Goal: Task Accomplishment & Management: Manage account settings

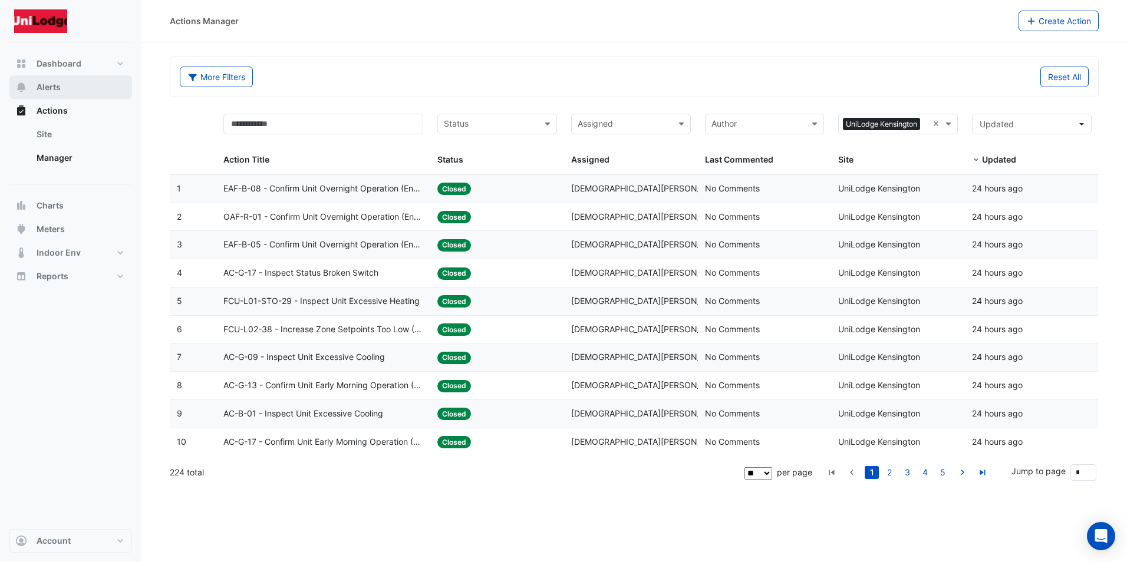
click at [42, 81] on button "Alerts" at bounding box center [70, 87] width 123 height 24
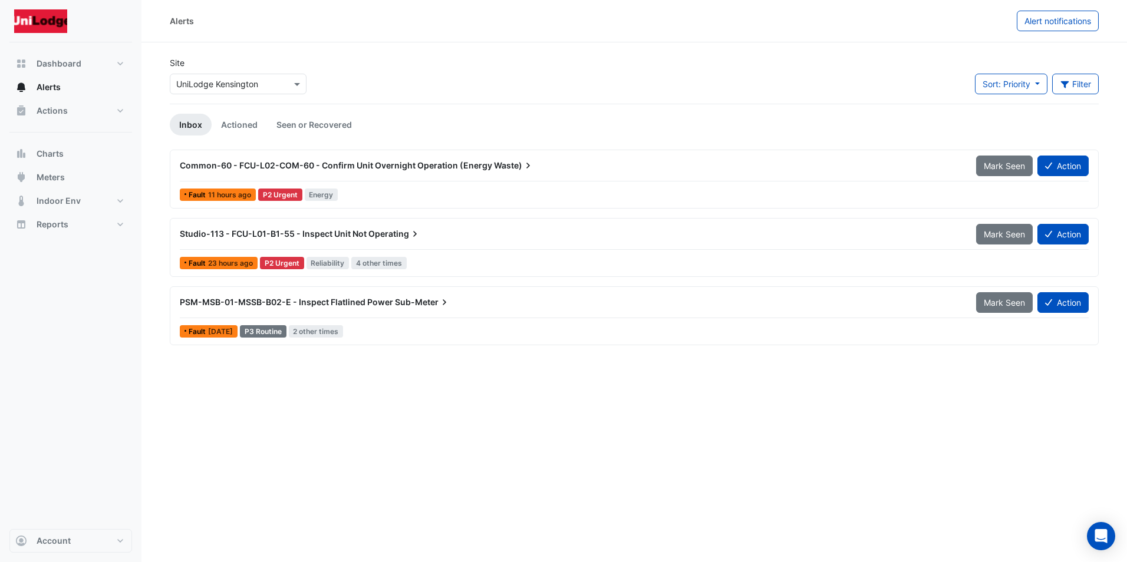
click at [9, 75] on button "Alerts" at bounding box center [70, 87] width 123 height 24
click at [1002, 305] on span "Mark Seen" at bounding box center [1003, 303] width 41 height 10
click at [997, 298] on span "Mark Seen" at bounding box center [1003, 303] width 41 height 10
click at [993, 300] on span "Mark Seen" at bounding box center [1003, 303] width 41 height 10
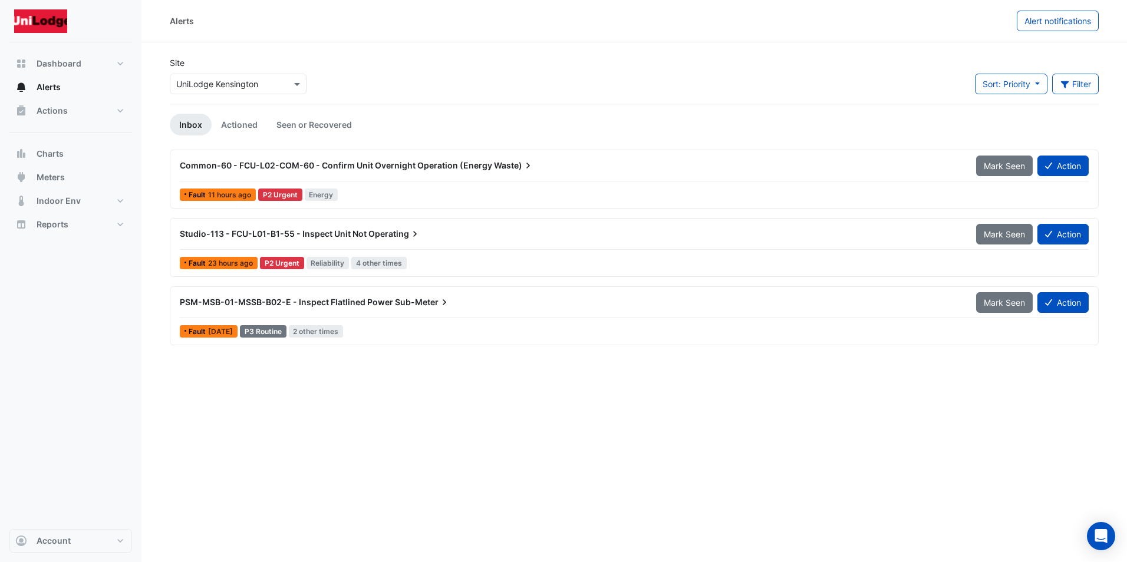
click at [226, 330] on span "[DATE]" at bounding box center [220, 331] width 25 height 9
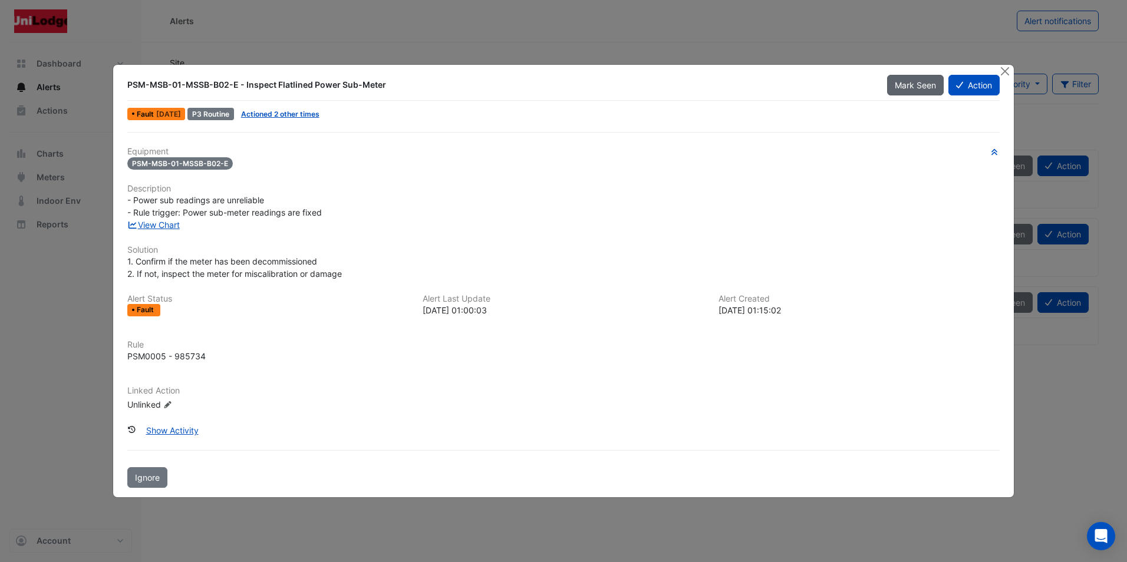
click at [916, 86] on span "Mark Seen" at bounding box center [914, 85] width 41 height 10
click at [1007, 69] on button "Close" at bounding box center [1005, 71] width 12 height 12
